Goal: Find specific fact: Find specific fact

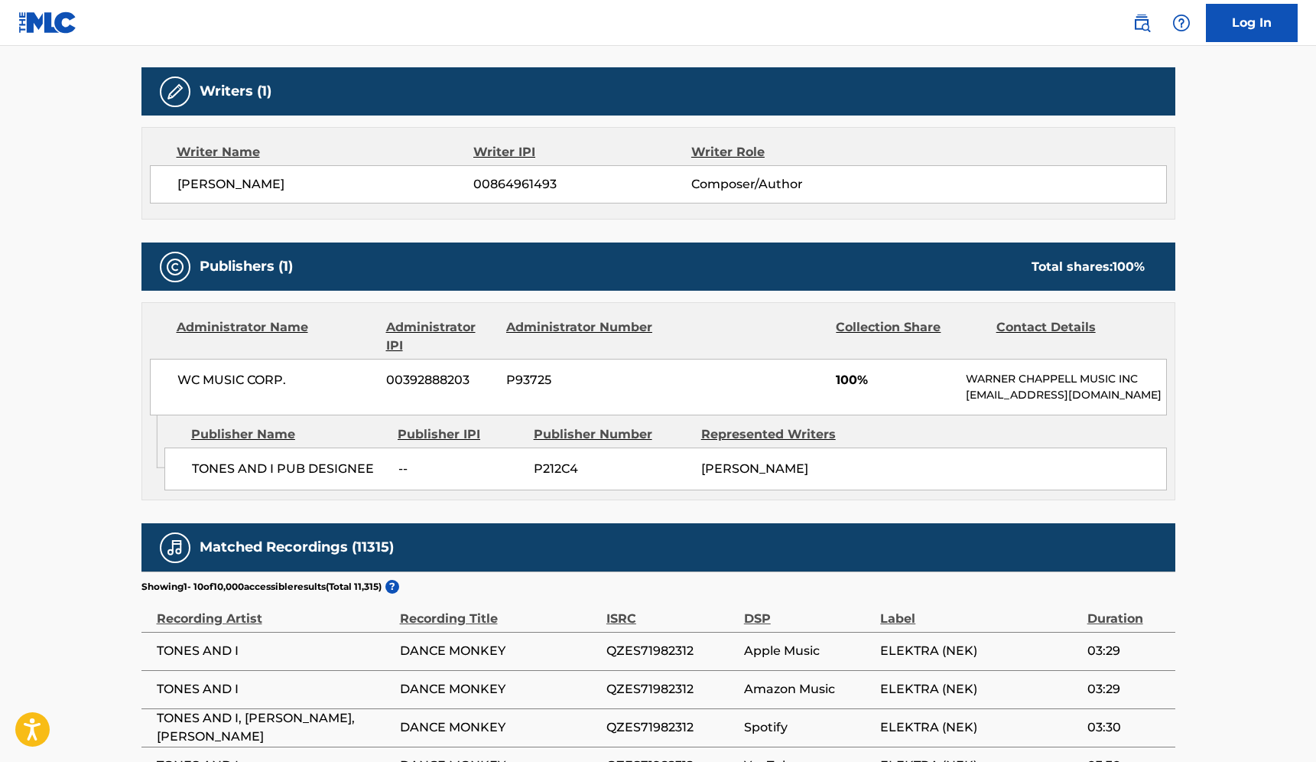
scroll to position [676, 0]
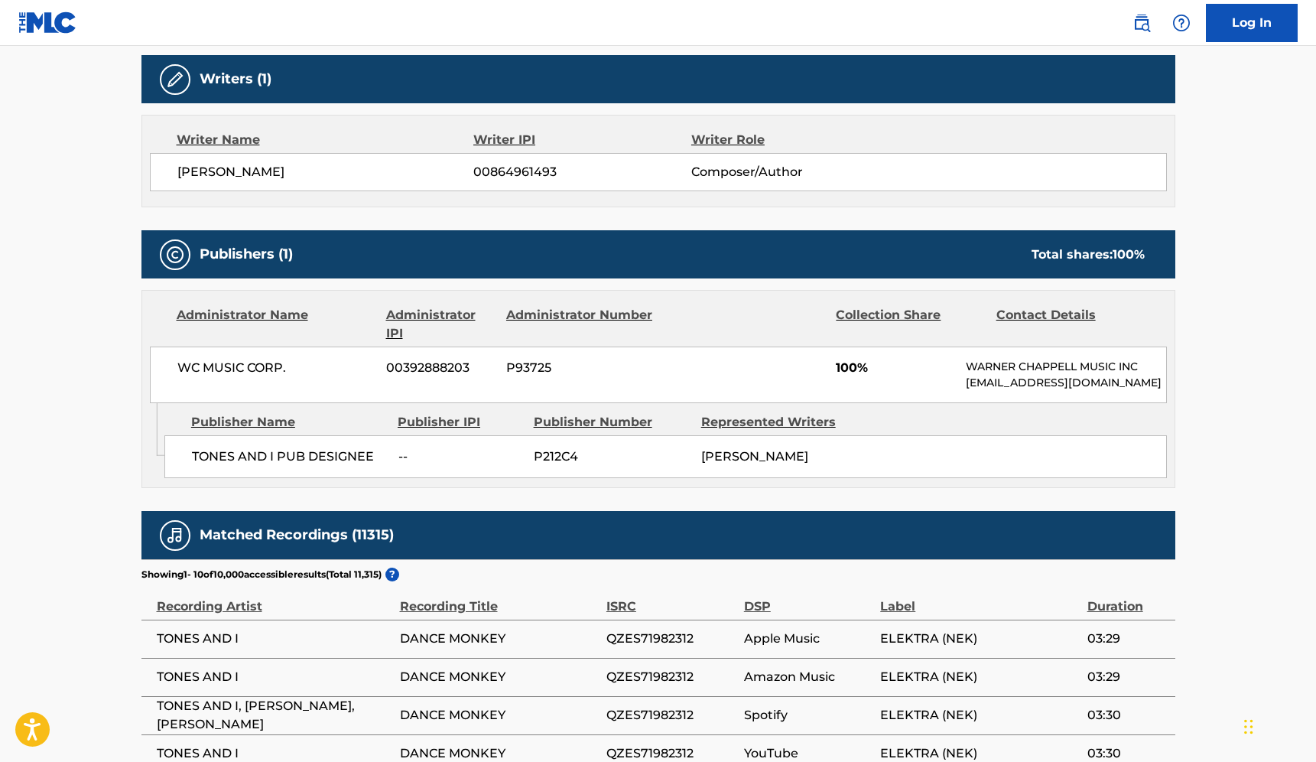
drag, startPoint x: 164, startPoint y: 352, endPoint x: 298, endPoint y: 338, distance: 134.5
click at [298, 346] on div "WC MUSIC CORP. 00392888203 P93725 100% WARNER CHAPPELL MUSIC INC MLC_Inquiries@…" at bounding box center [658, 374] width 1017 height 57
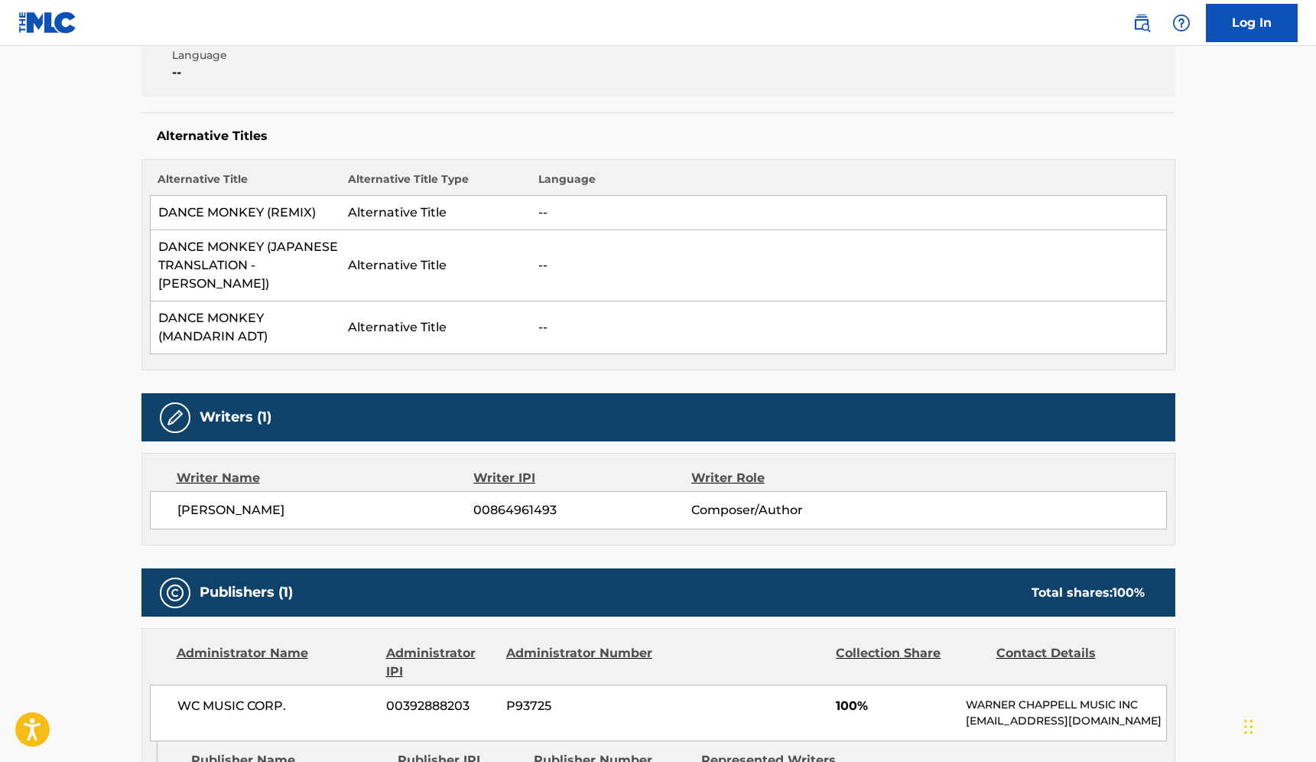
scroll to position [406, 0]
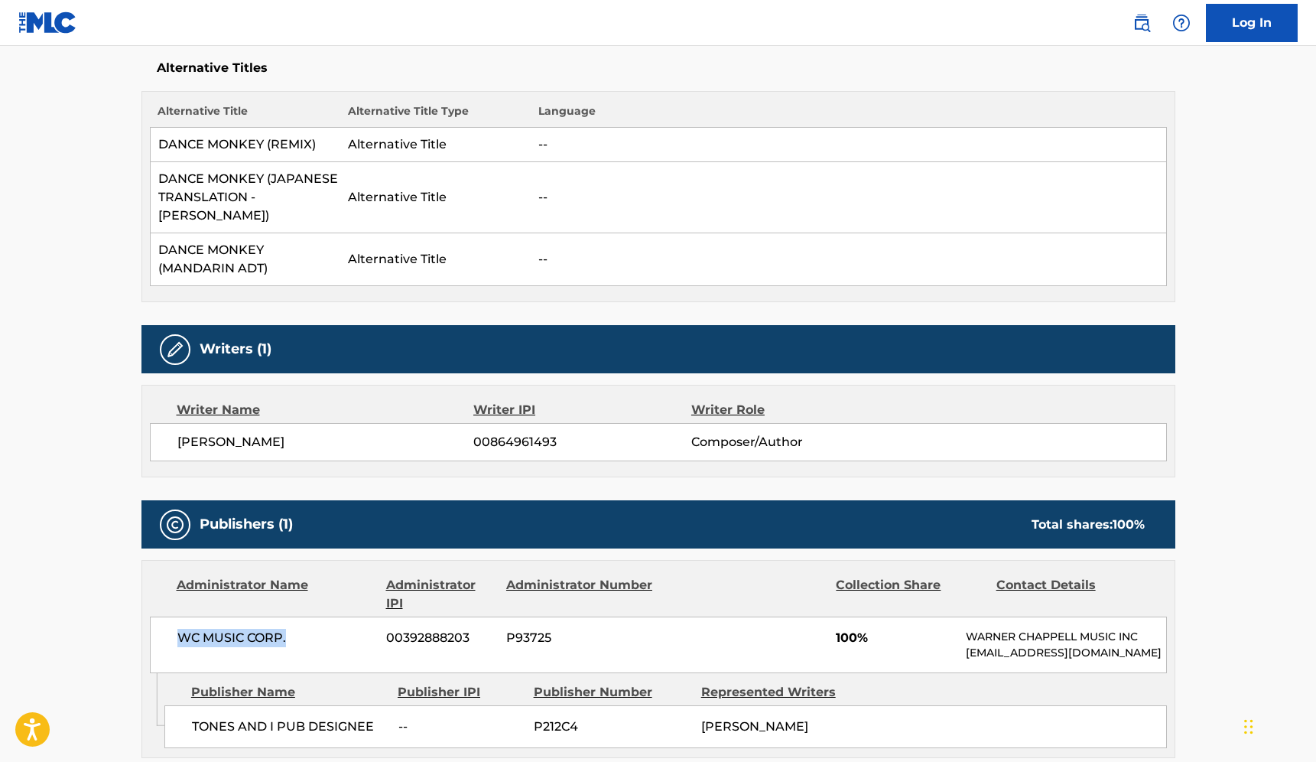
drag, startPoint x: 168, startPoint y: 618, endPoint x: 348, endPoint y: 618, distance: 179.7
click at [348, 618] on div "WC MUSIC CORP. 00392888203 P93725 100% WARNER CHAPPELL MUSIC INC MLC_Inquiries@…" at bounding box center [658, 644] width 1017 height 57
copy span "WC MUSIC CORP."
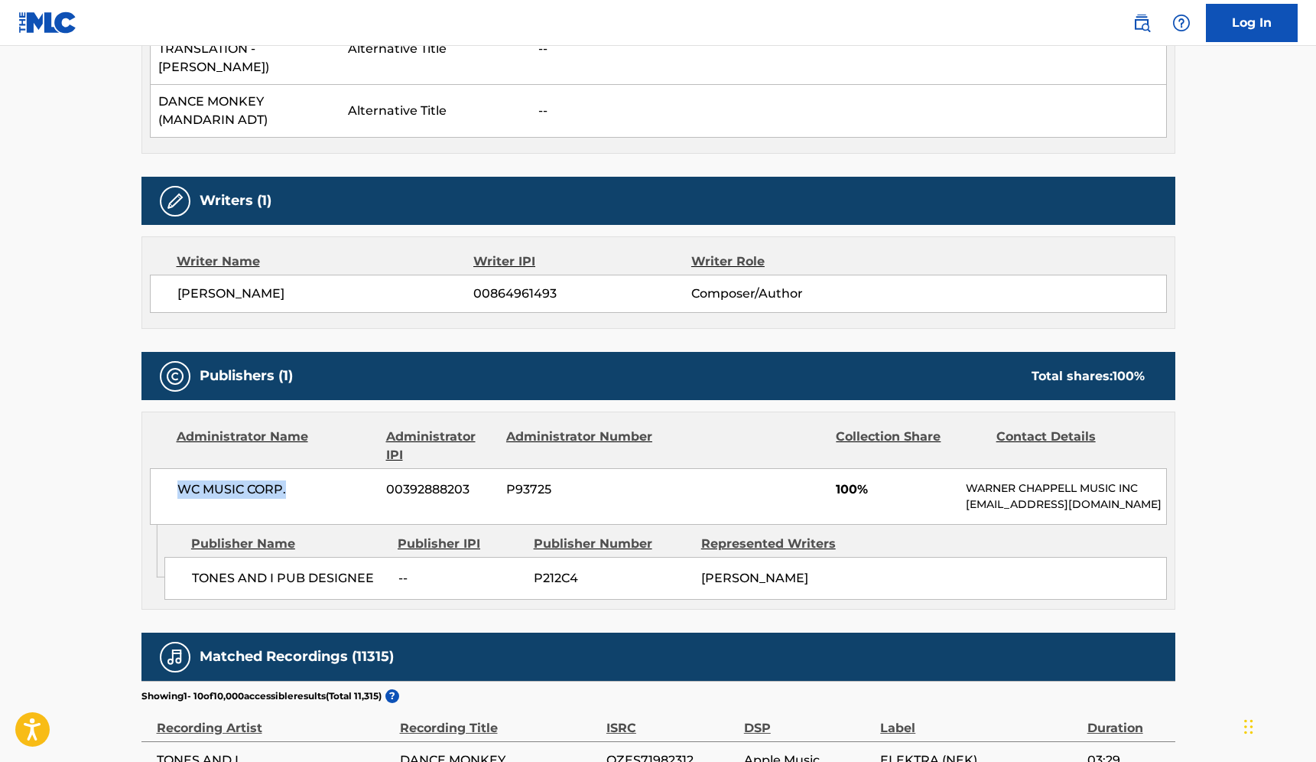
scroll to position [557, 0]
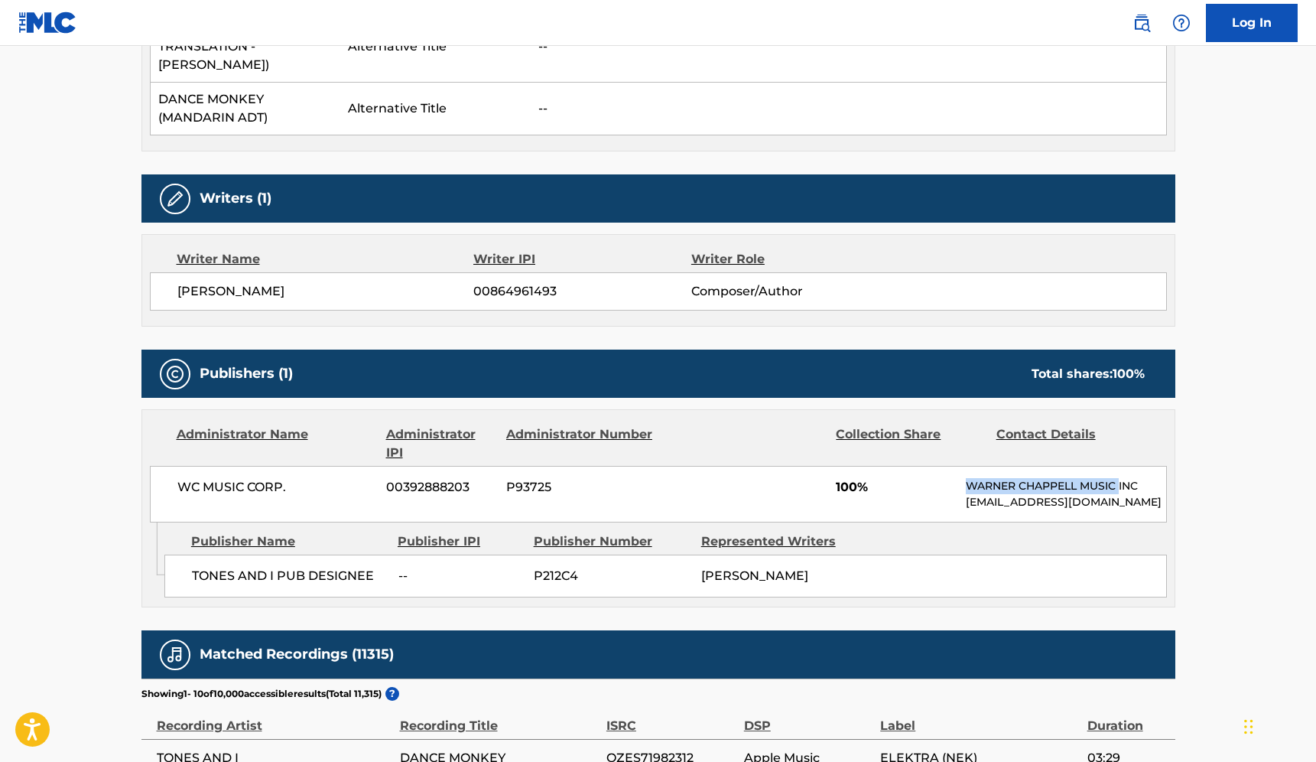
drag, startPoint x: 961, startPoint y: 468, endPoint x: 1121, endPoint y: 474, distance: 160.0
click at [1121, 474] on div "WC MUSIC CORP. 00392888203 P93725 100% WARNER CHAPPELL MUSIC INC MLC_Inquiries@…" at bounding box center [658, 494] width 1017 height 57
copy p "[PERSON_NAME] MUSIC"
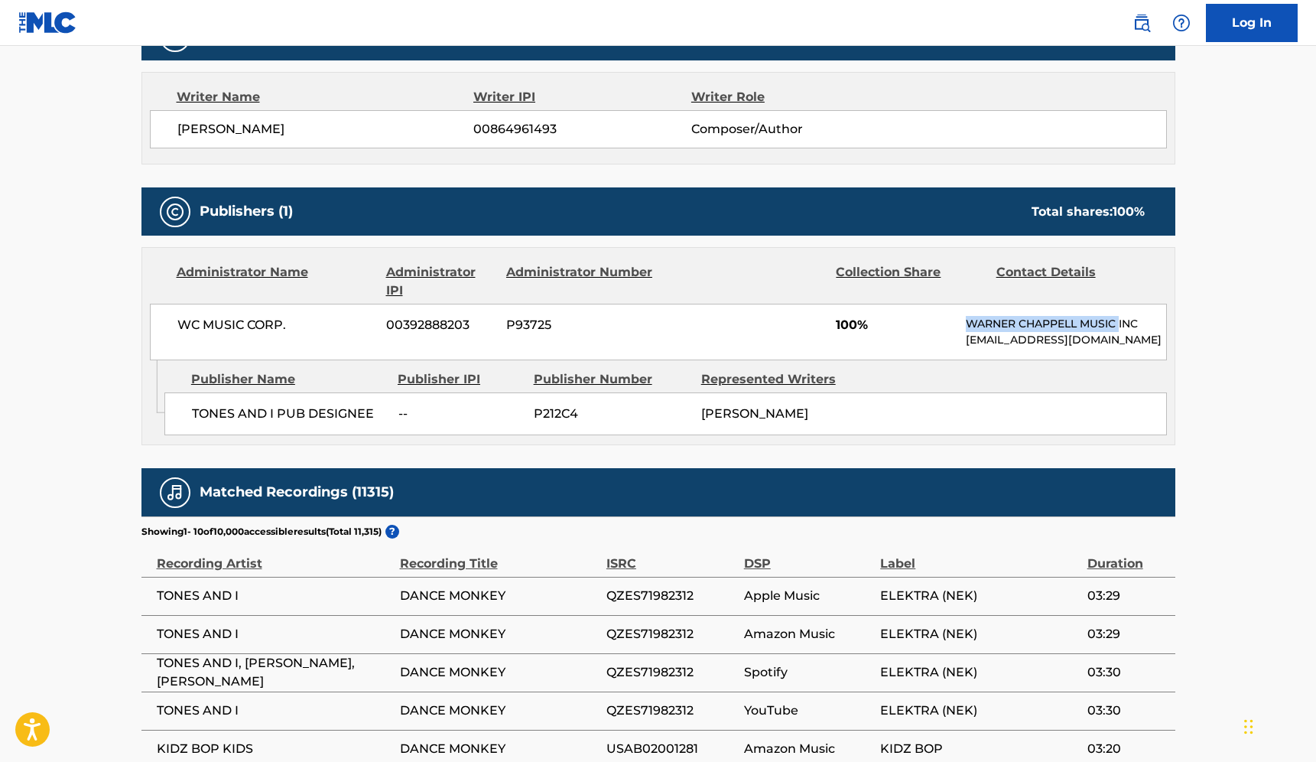
scroll to position [720, 0]
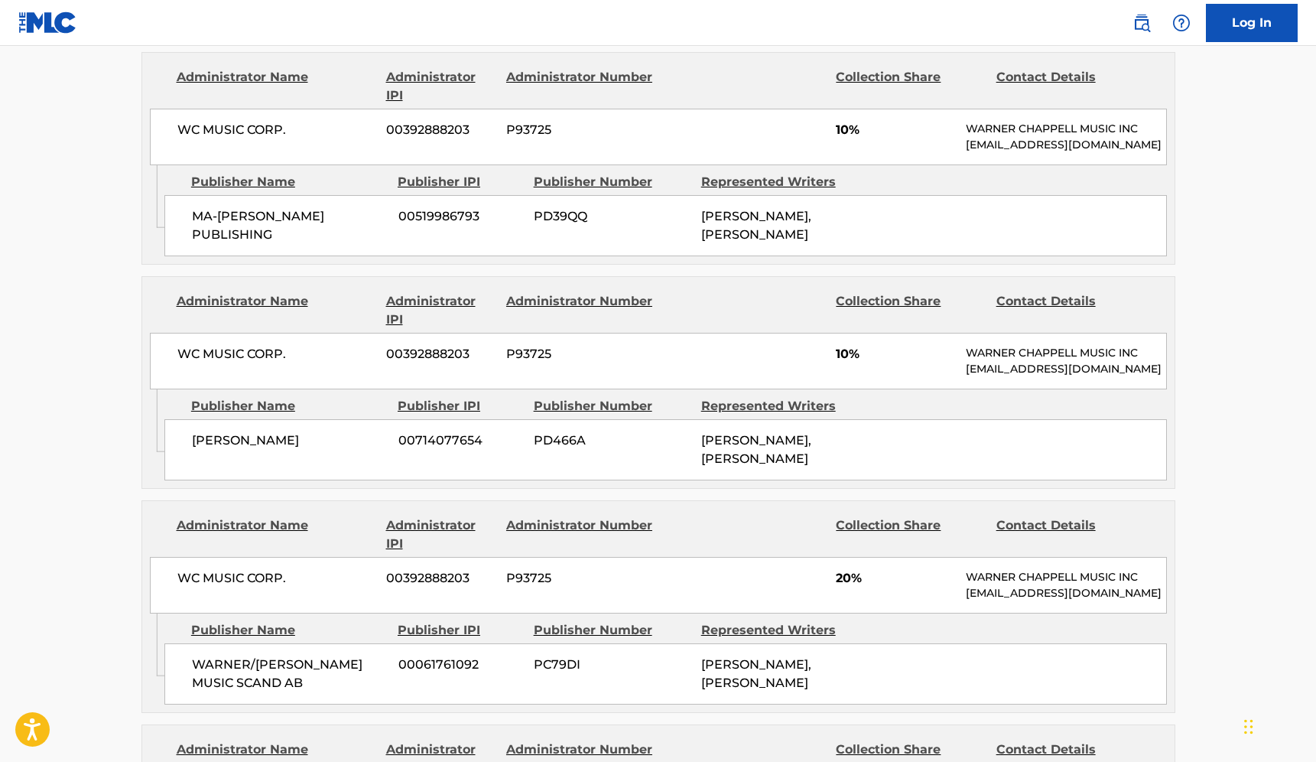
scroll to position [1110, 0]
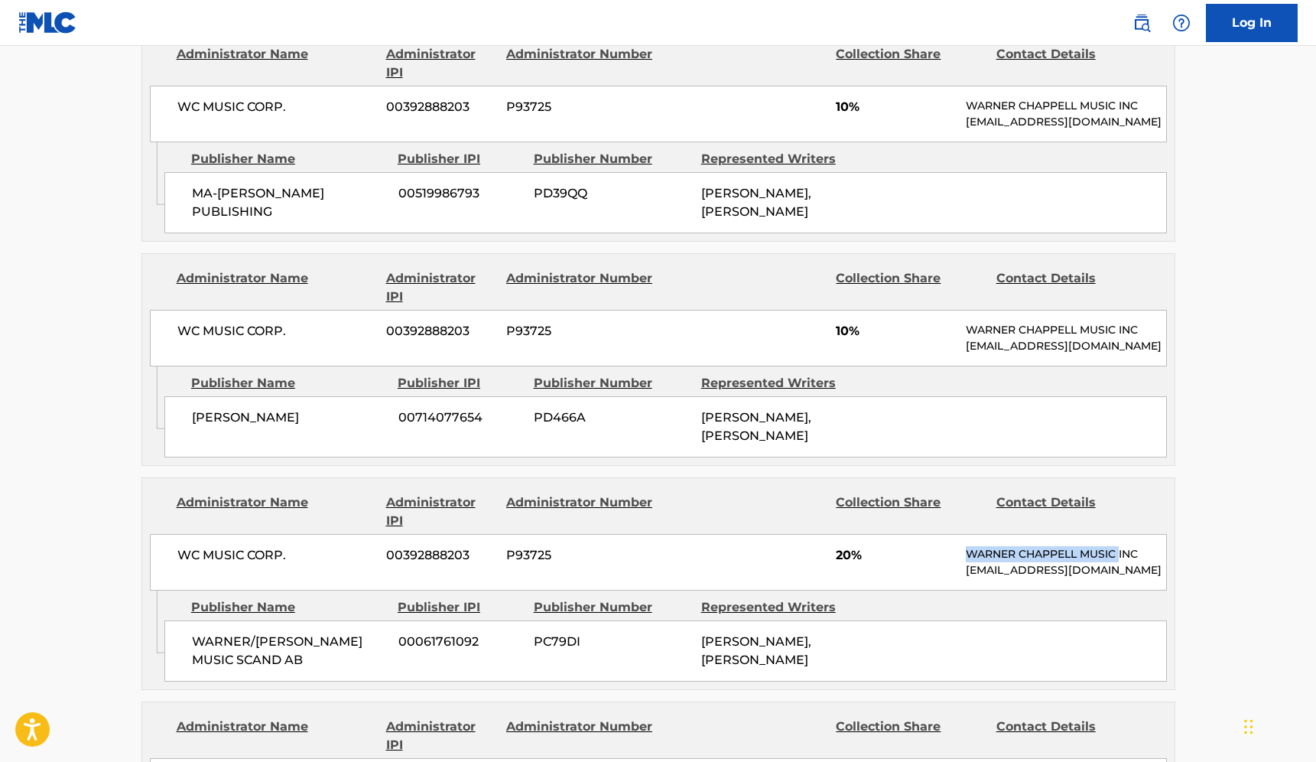
drag, startPoint x: 952, startPoint y: 586, endPoint x: 1120, endPoint y: 588, distance: 168.3
click at [1120, 588] on div "WC MUSIC CORP. 00392888203 P93725 20% [PERSON_NAME] MUSIC INC [EMAIL_ADDRESS][D…" at bounding box center [658, 562] width 1017 height 57
copy div "[PERSON_NAME] MUSIC"
